Goal: Navigation & Orientation: Find specific page/section

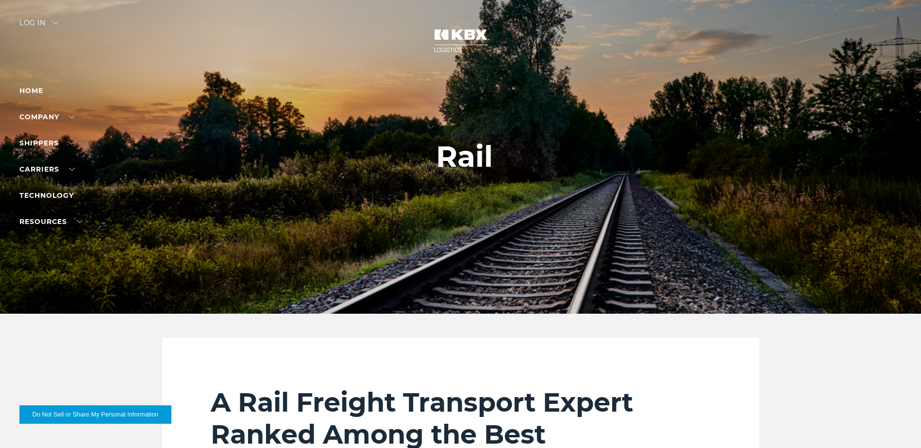
click at [39, 24] on div "Log in" at bounding box center [38, 26] width 39 height 14
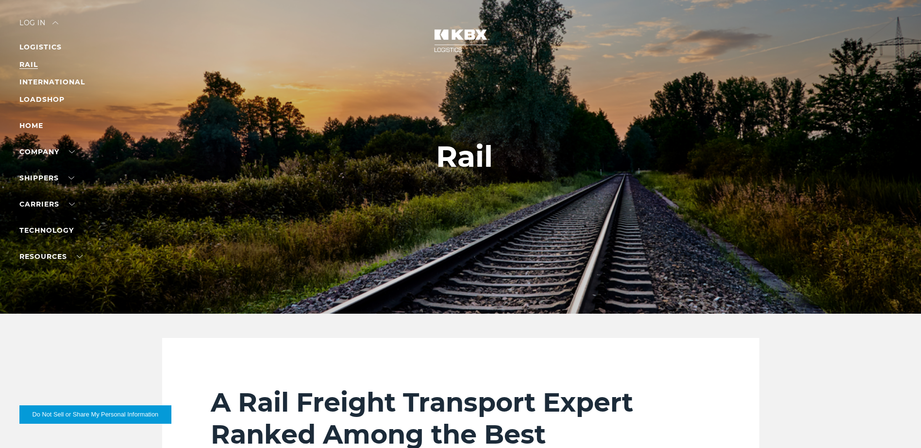
click at [36, 66] on link "RAIL" at bounding box center [28, 64] width 18 height 9
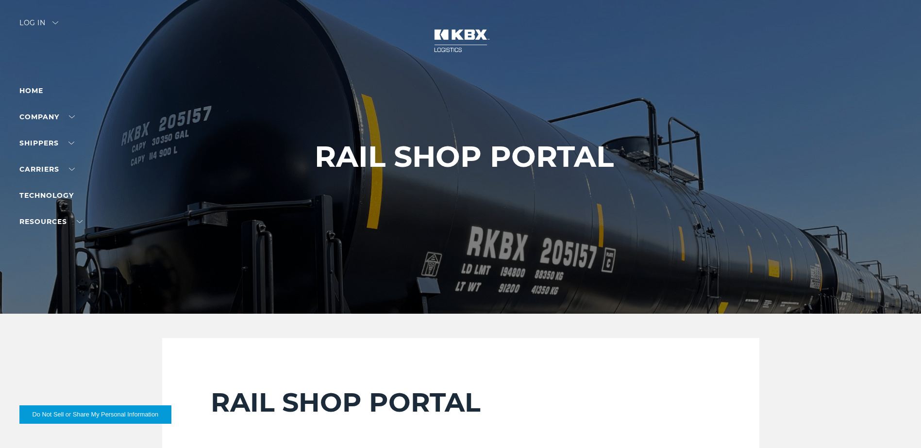
click at [37, 27] on div "Log in" at bounding box center [38, 26] width 39 height 14
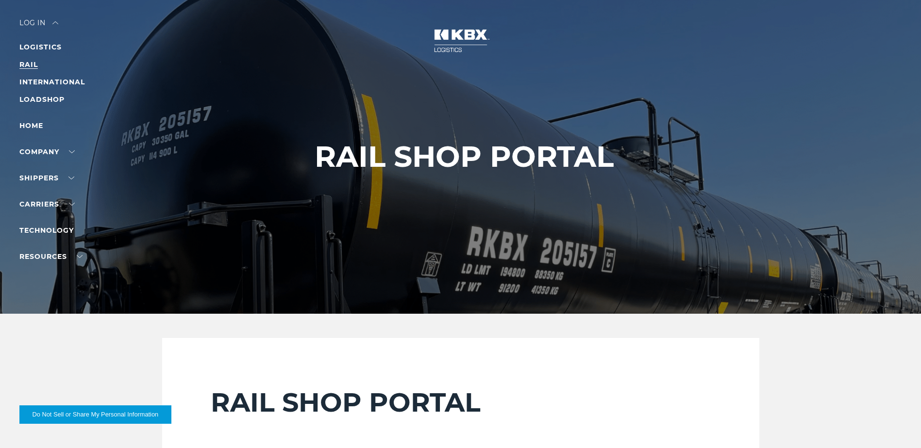
click at [31, 65] on link "RAIL" at bounding box center [28, 64] width 18 height 9
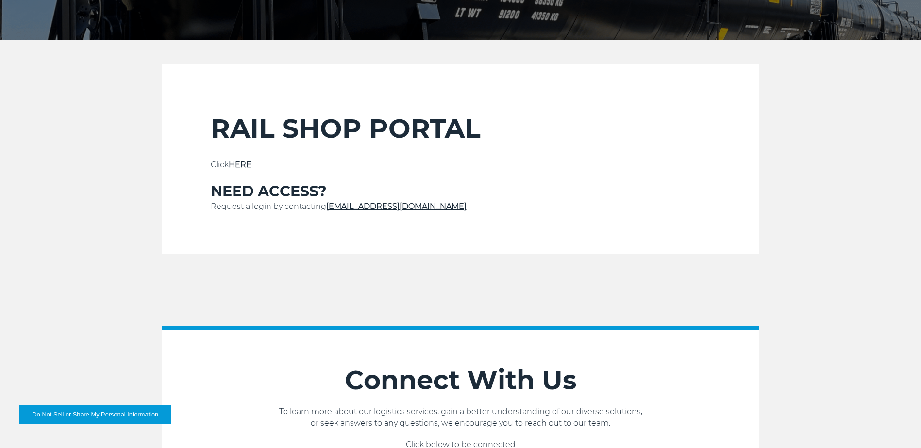
scroll to position [291, 0]
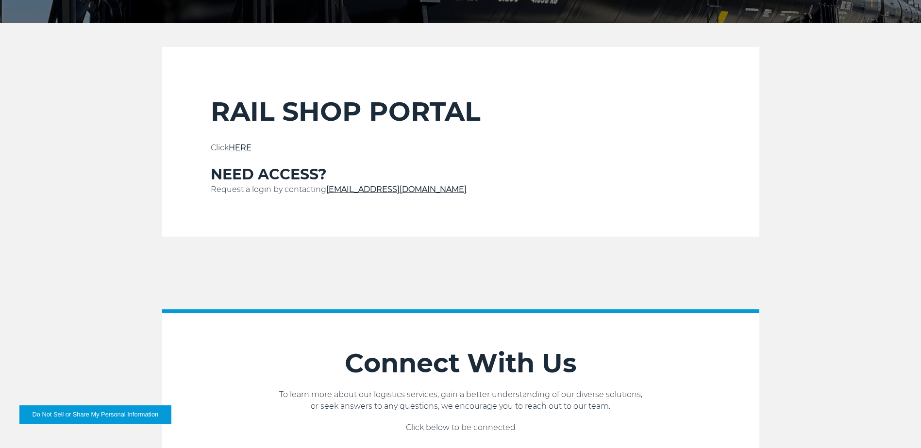
click at [237, 148] on link "HERE" at bounding box center [240, 147] width 23 height 9
